Goal: Obtain resource: Obtain resource

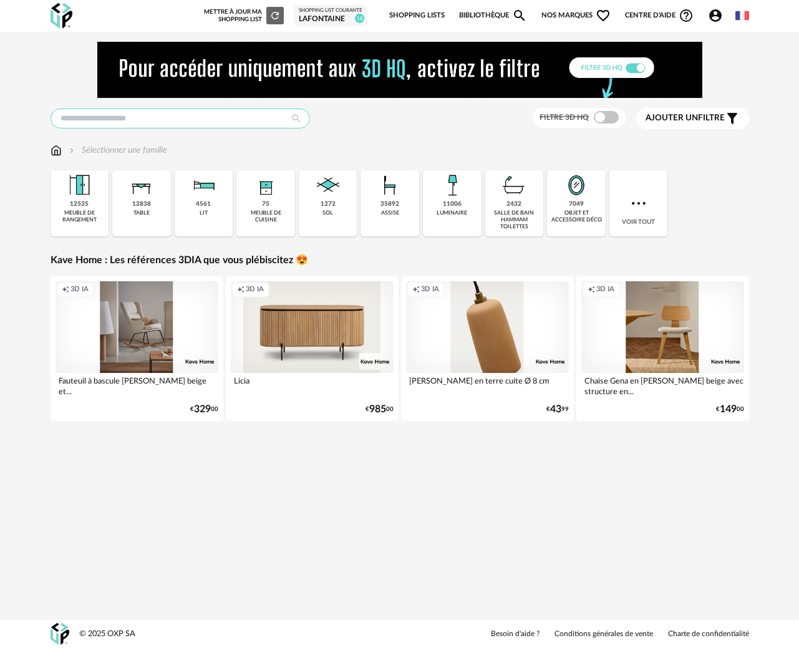
click at [187, 119] on input "text" at bounding box center [180, 119] width 259 height 20
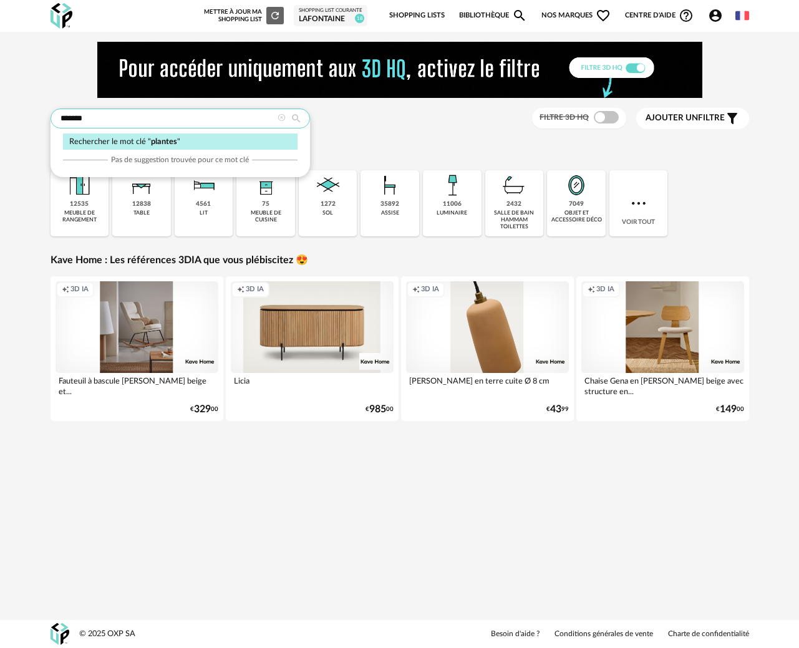
type input "*******"
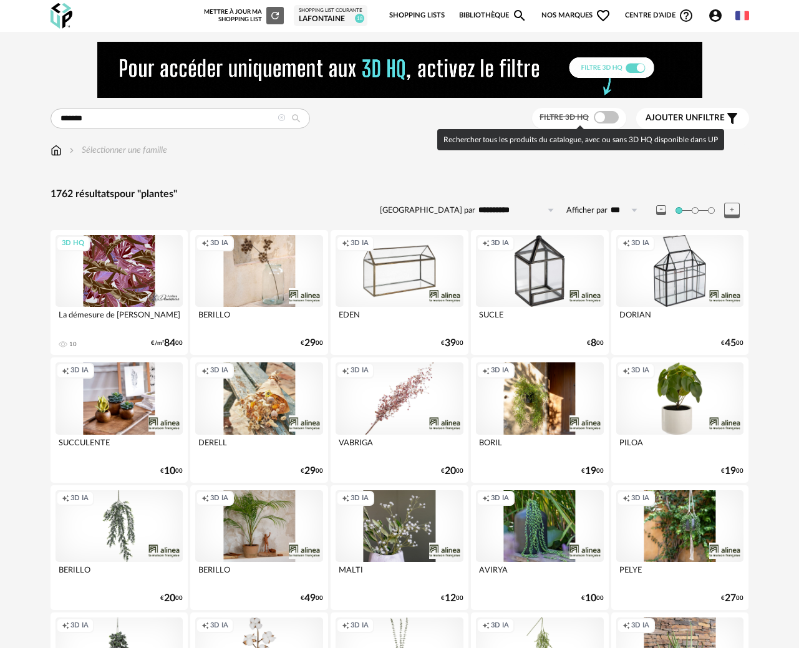
click at [606, 116] on span at bounding box center [606, 117] width 25 height 12
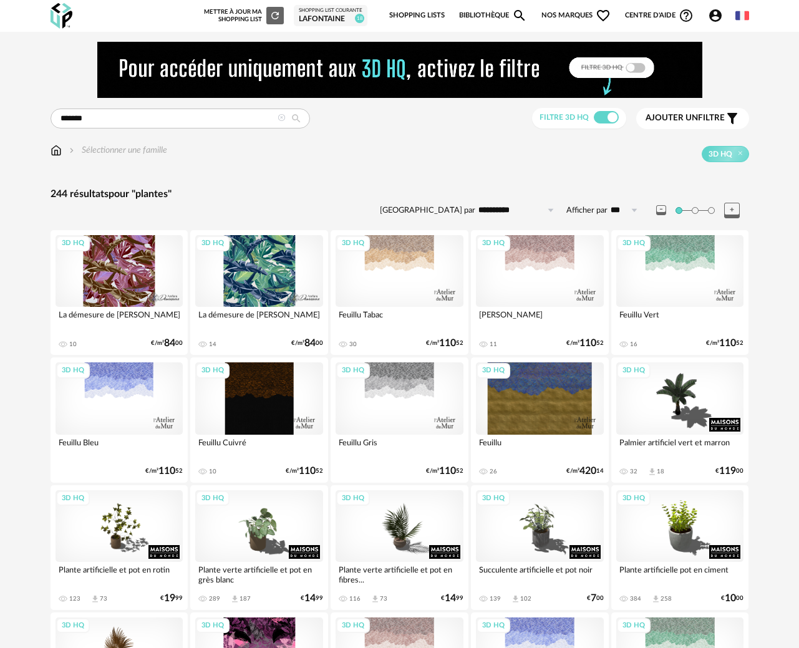
click at [501, 208] on input "**********" at bounding box center [518, 210] width 86 height 20
click at [511, 266] on span "Prix croissant" at bounding box center [518, 264] width 60 height 10
type input "**********"
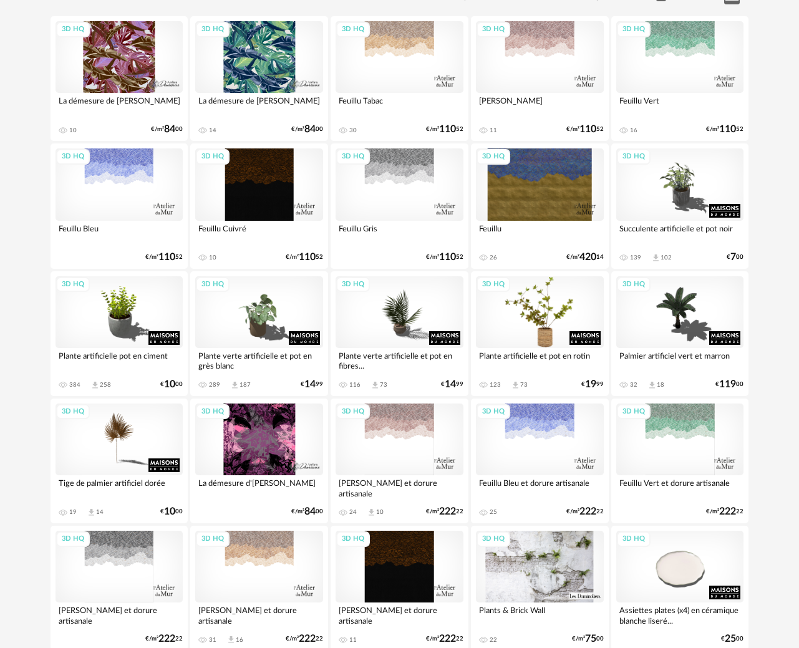
scroll to position [129, 0]
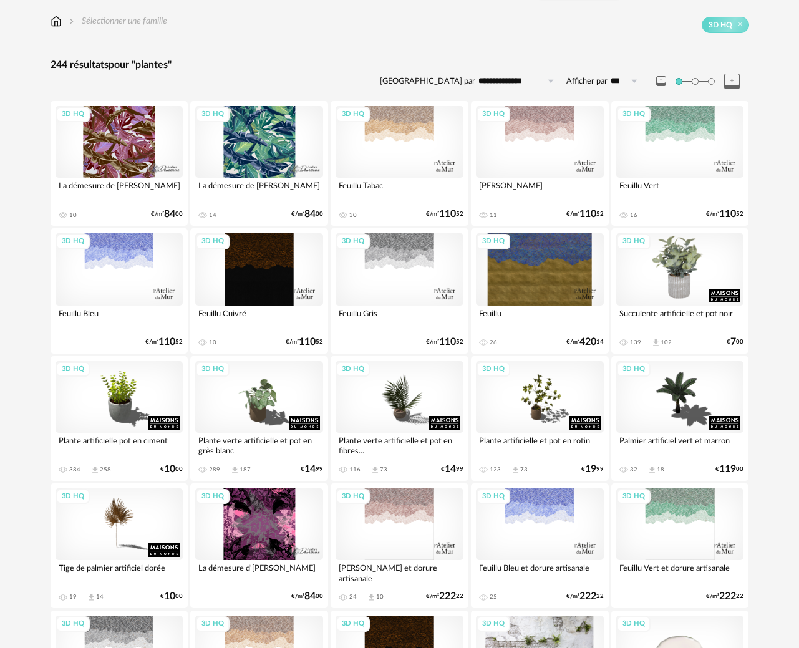
click at [677, 269] on div "3D HQ" at bounding box center [680, 269] width 128 height 72
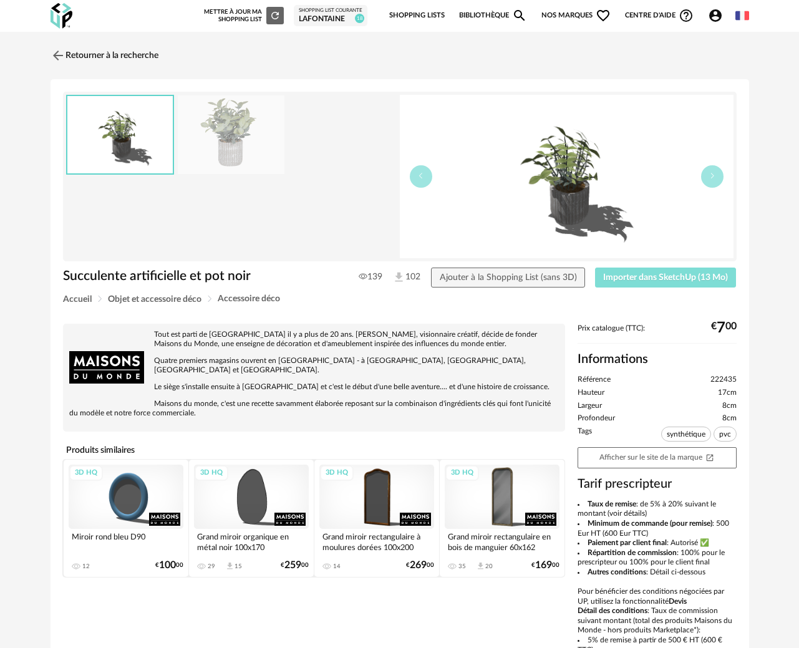
click at [667, 275] on span "Importer dans SketchUp (13 Mo)" at bounding box center [665, 277] width 125 height 9
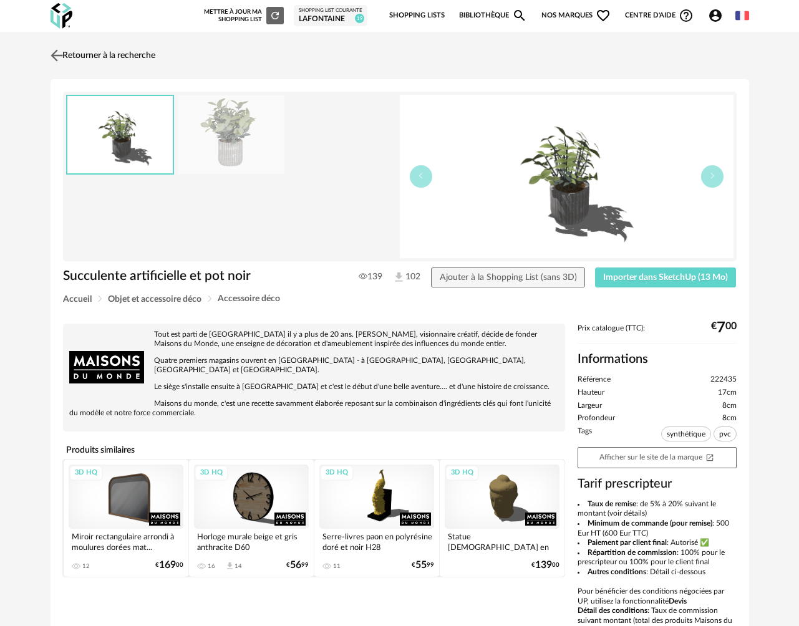
click at [74, 55] on link "Retourner à la recherche" at bounding box center [101, 55] width 108 height 27
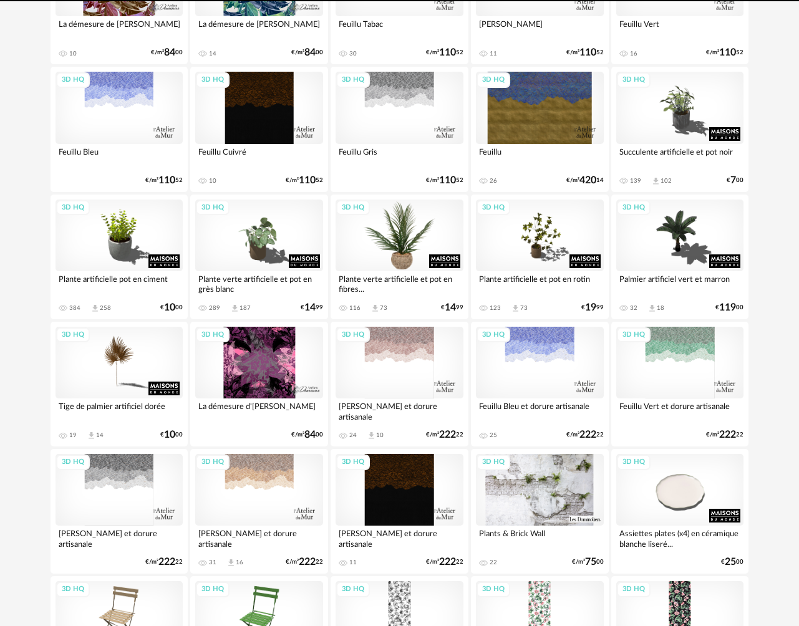
scroll to position [309, 0]
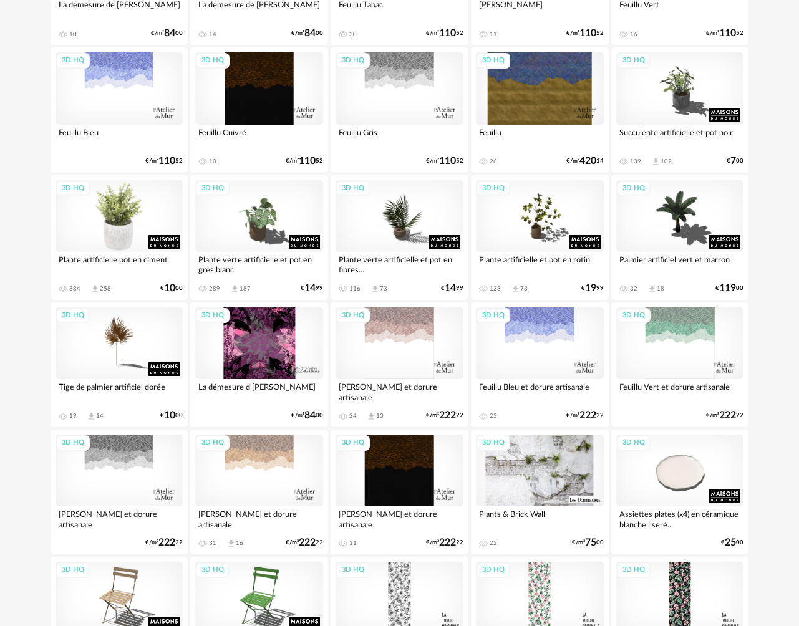
click at [130, 220] on div "3D HQ" at bounding box center [120, 216] width 128 height 72
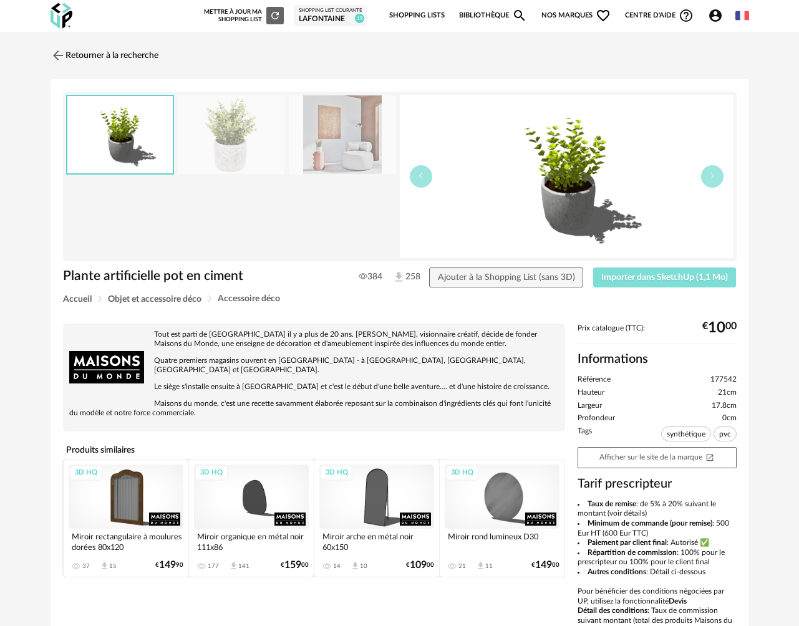
click at [642, 283] on button "Importer dans SketchUp (1,1 Mo)" at bounding box center [664, 278] width 143 height 20
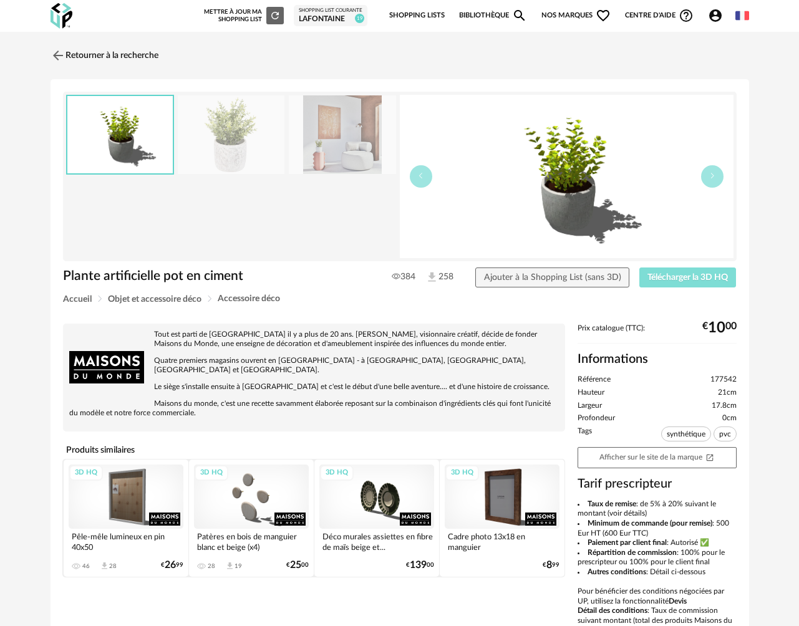
click at [673, 278] on span "Télécharger la 3D HQ" at bounding box center [687, 277] width 80 height 9
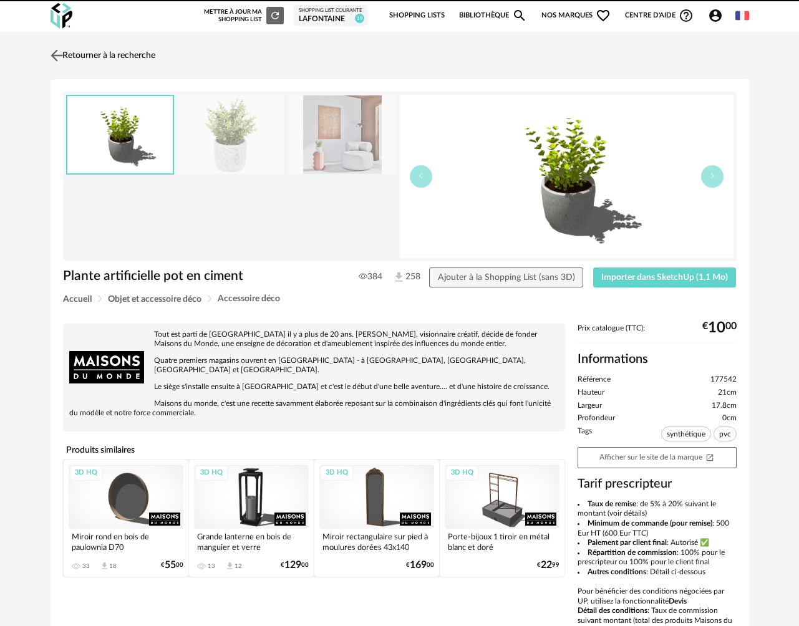
click at [67, 50] on link "Retourner à la recherche" at bounding box center [101, 55] width 108 height 27
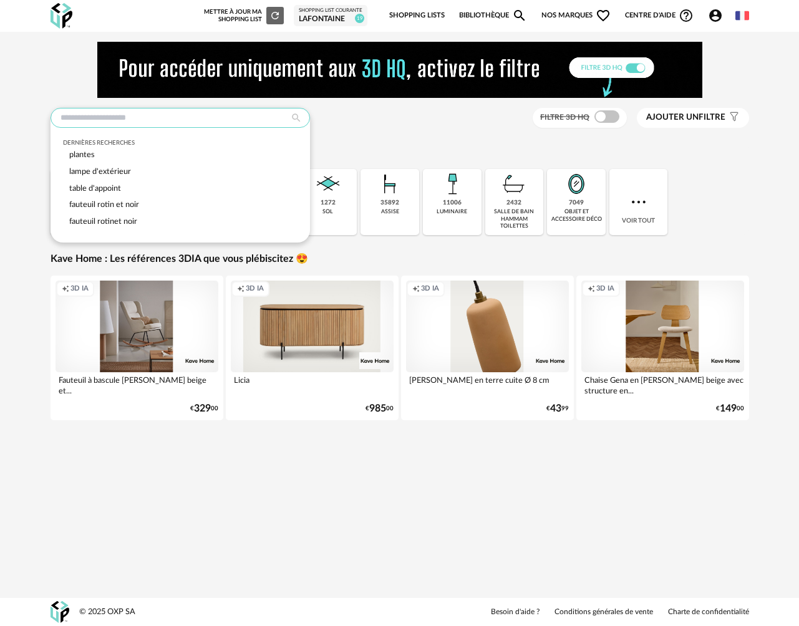
click at [150, 122] on input "text" at bounding box center [180, 118] width 259 height 20
click at [97, 154] on div "plantes" at bounding box center [180, 155] width 234 height 17
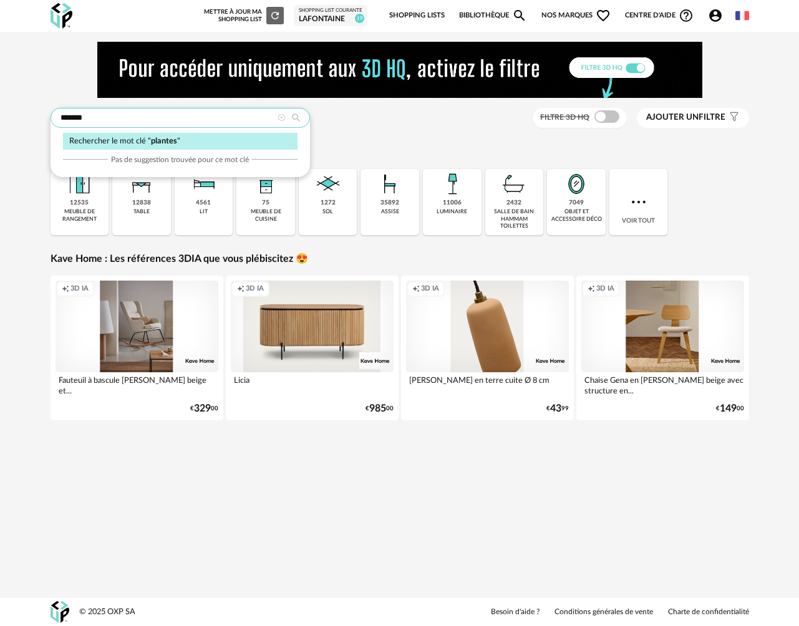
type input "*******"
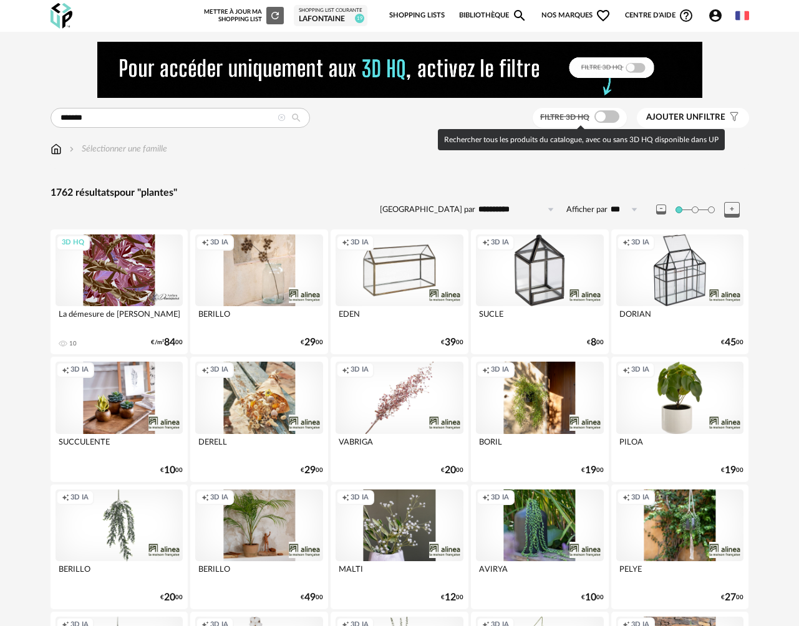
click at [601, 115] on span at bounding box center [606, 116] width 25 height 12
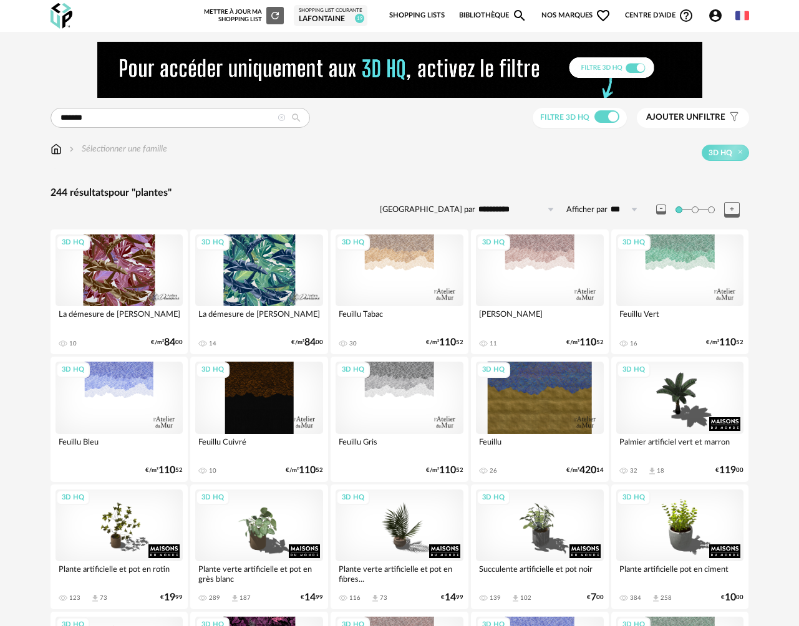
click at [505, 211] on input "**********" at bounding box center [518, 210] width 86 height 20
click at [514, 266] on span "Prix croissant" at bounding box center [518, 264] width 60 height 10
type input "**********"
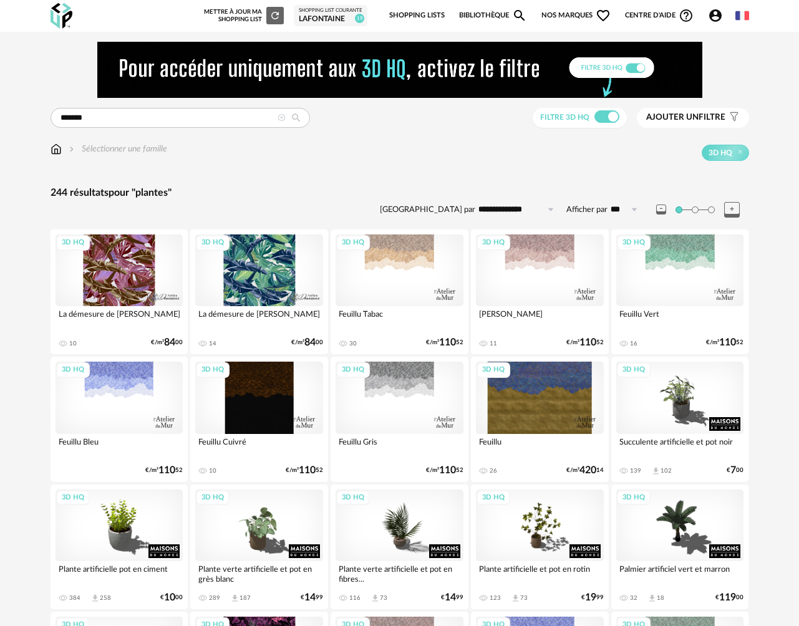
scroll to position [214, 0]
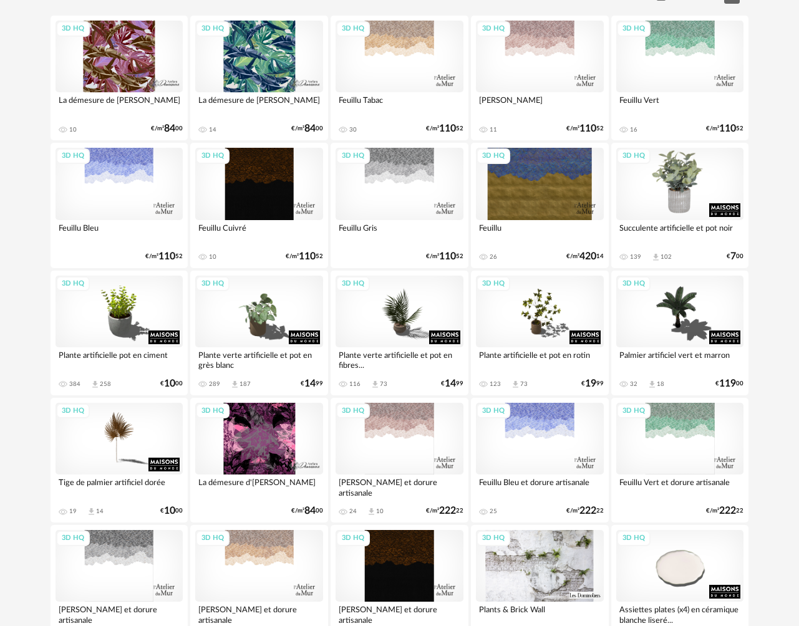
click at [668, 216] on div "3D HQ" at bounding box center [680, 184] width 128 height 72
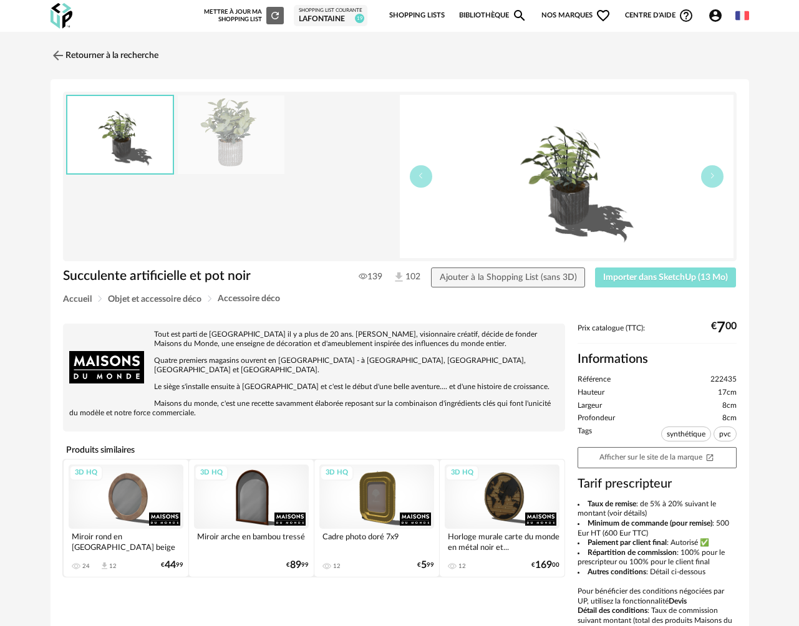
click at [637, 282] on button "Importer dans SketchUp (13 Mo)" at bounding box center [666, 278] width 142 height 20
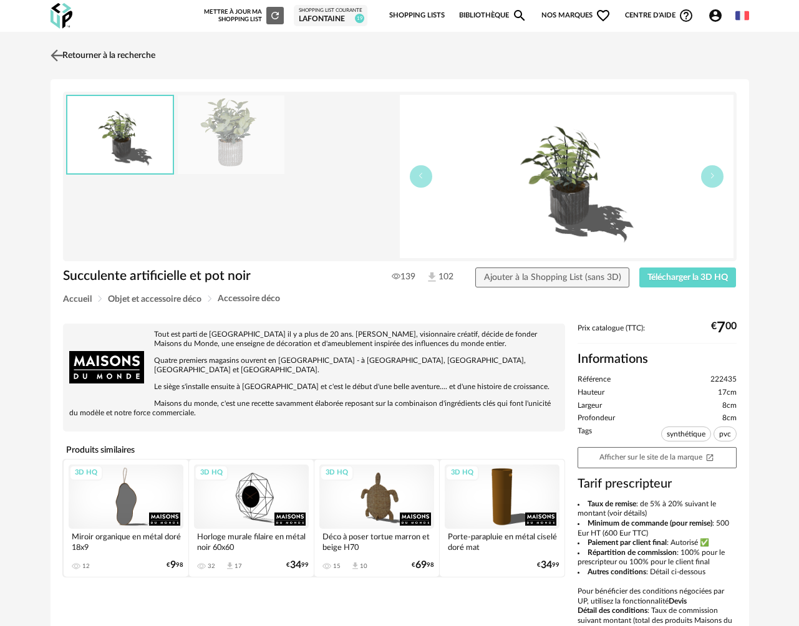
click at [97, 53] on link "Retourner à la recherche" at bounding box center [101, 55] width 108 height 27
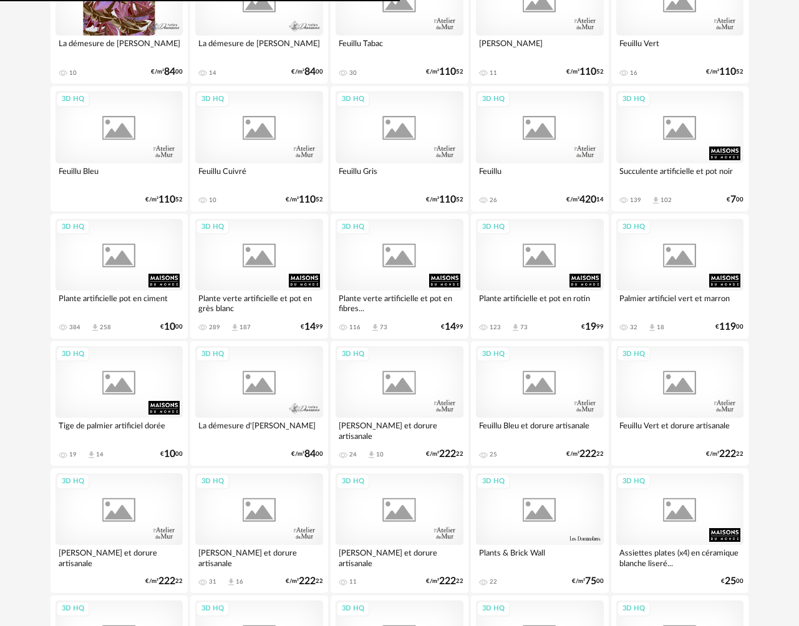
scroll to position [309, 0]
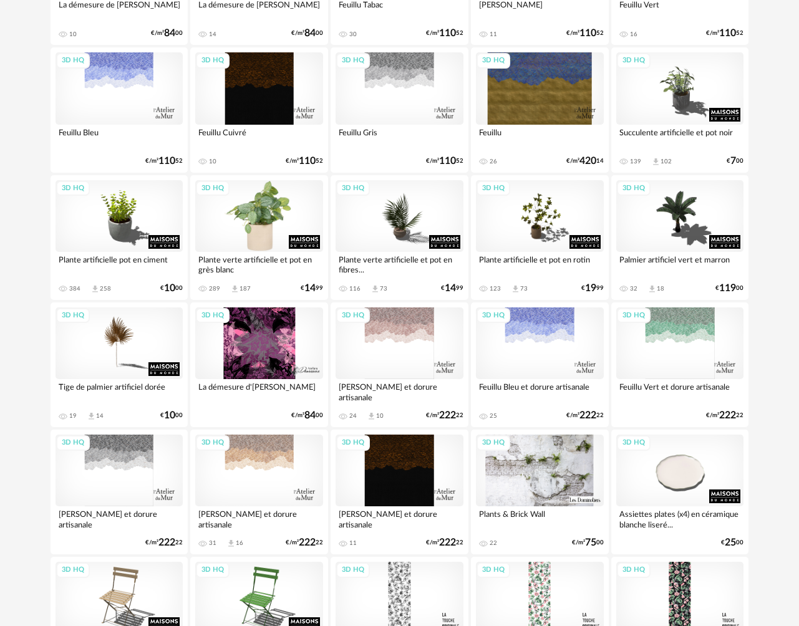
click at [249, 239] on div "3D HQ" at bounding box center [259, 216] width 128 height 72
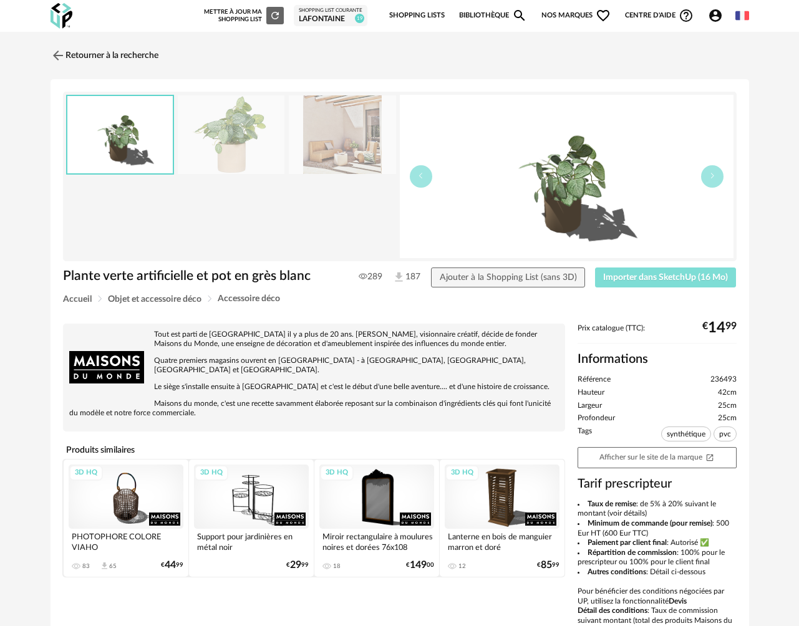
click at [637, 283] on button "Importer dans SketchUp (16 Mo)" at bounding box center [666, 278] width 142 height 20
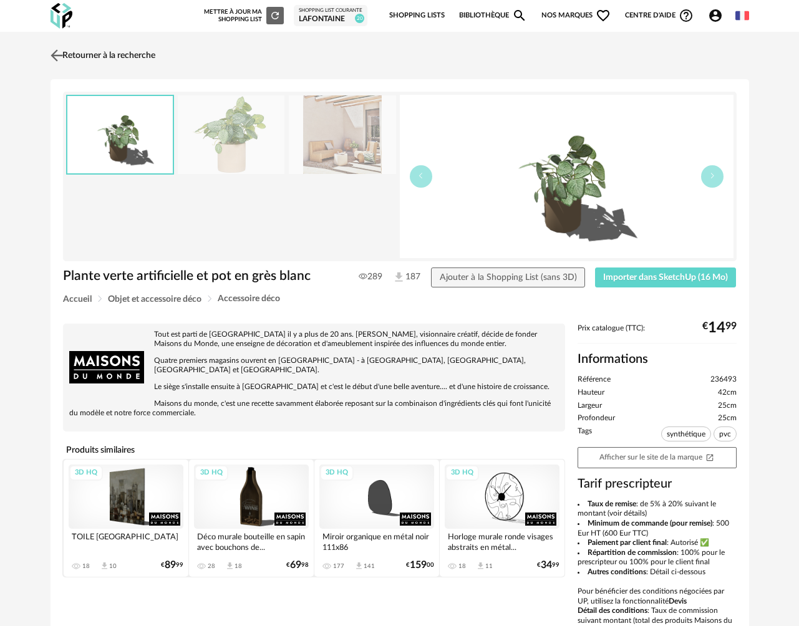
click at [92, 60] on link "Retourner à la recherche" at bounding box center [101, 55] width 108 height 27
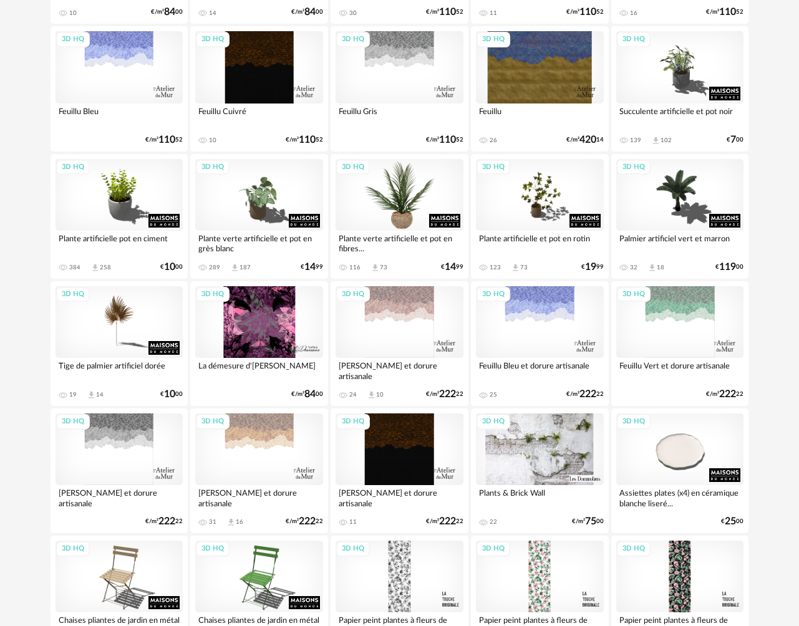
scroll to position [329, 0]
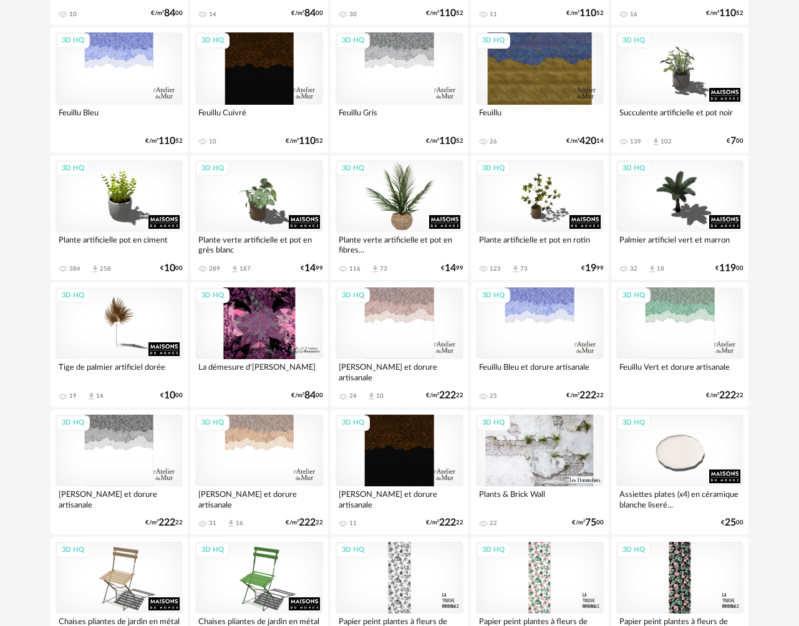
click at [414, 184] on div "3D HQ" at bounding box center [399, 196] width 128 height 72
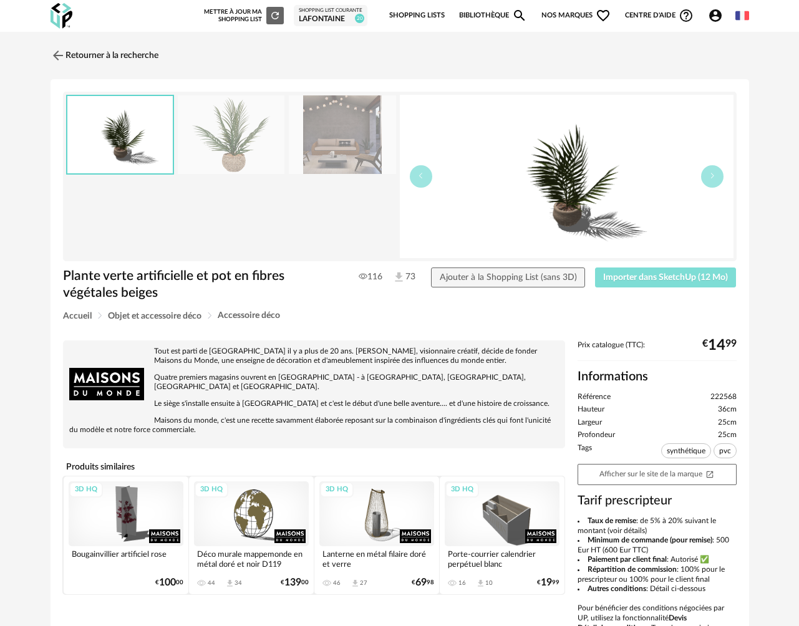
click at [649, 276] on span "Importer dans SketchUp (12 Mo)" at bounding box center [665, 277] width 125 height 9
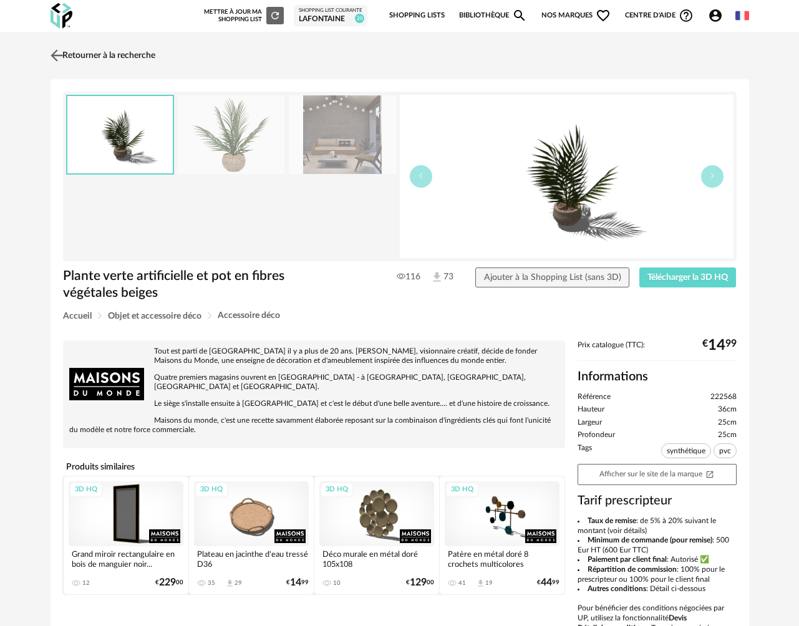
click at [128, 54] on link "Retourner à la recherche" at bounding box center [101, 55] width 108 height 27
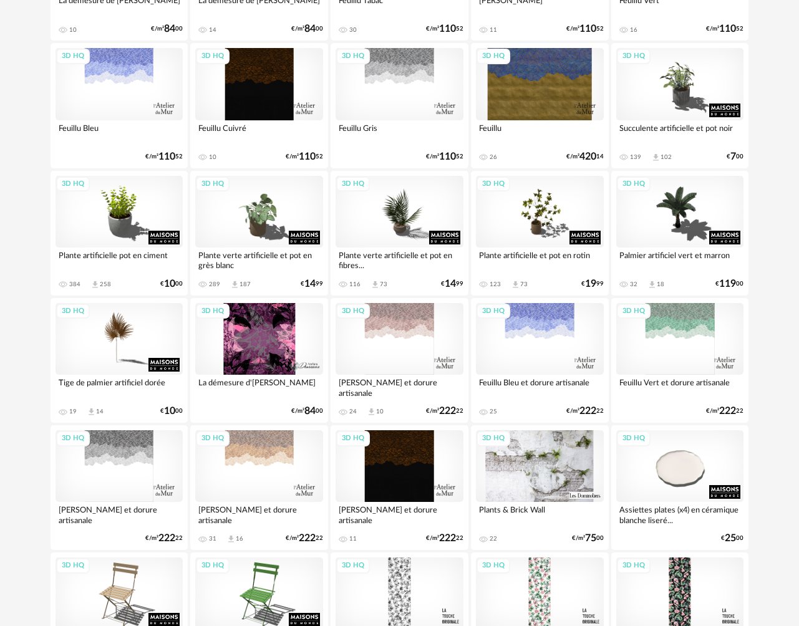
scroll to position [268, 0]
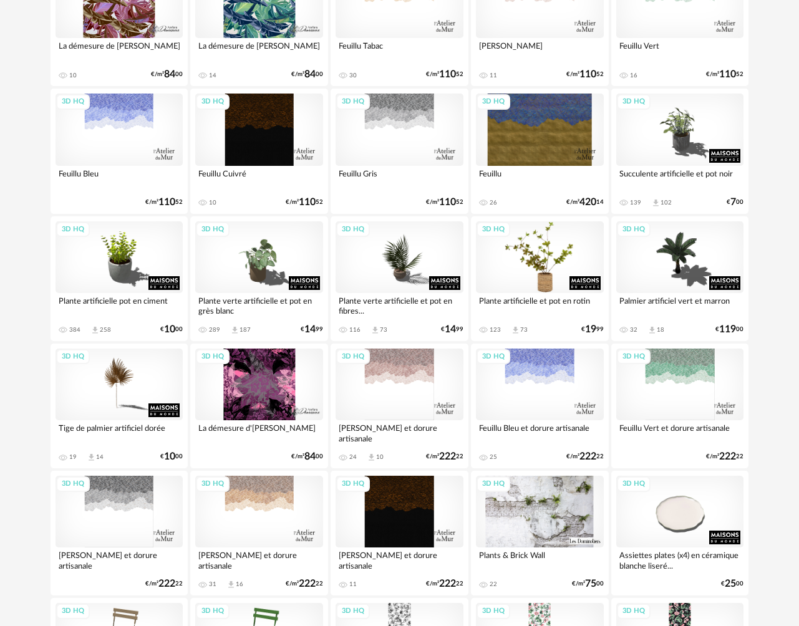
click at [539, 256] on div "3D HQ" at bounding box center [540, 257] width 128 height 72
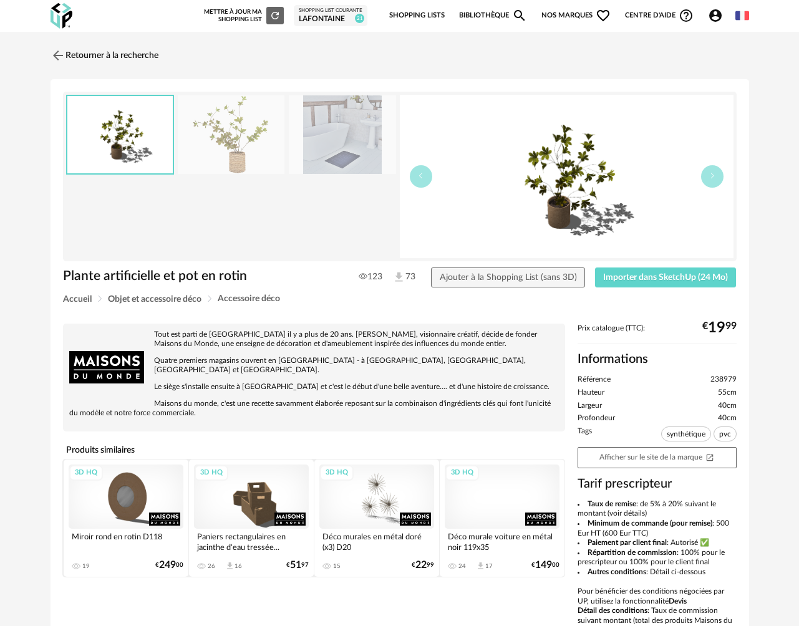
click at [326, 138] on img at bounding box center [342, 134] width 107 height 79
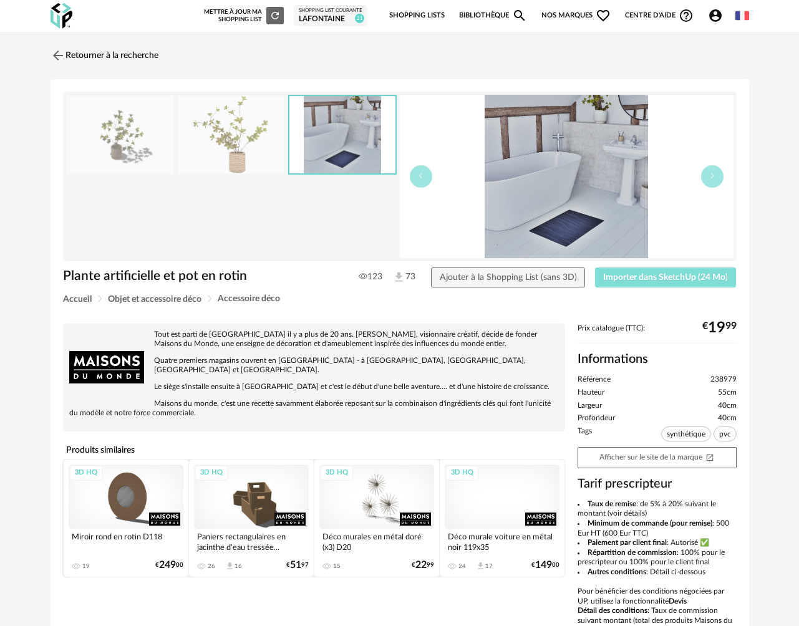
click at [619, 278] on span "Importer dans SketchUp (24 Mo)" at bounding box center [665, 277] width 125 height 9
